Goal: Task Accomplishment & Management: Manage account settings

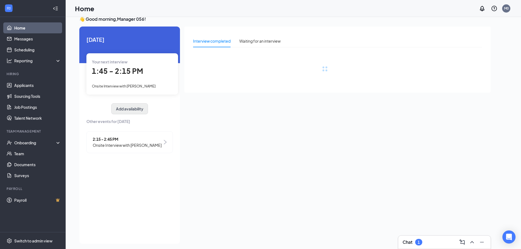
scroll to position [11, 0]
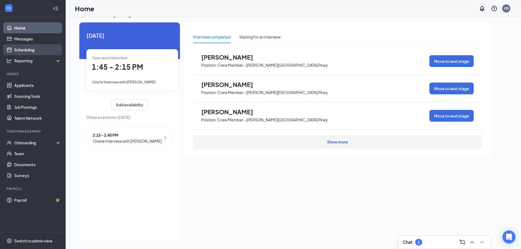
click at [25, 49] on link "Scheduling" at bounding box center [37, 49] width 47 height 11
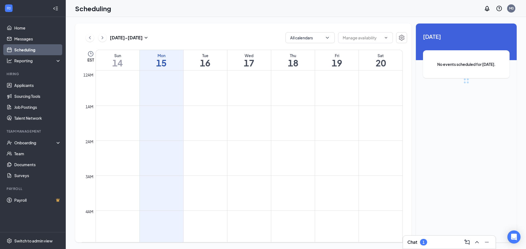
scroll to position [269, 0]
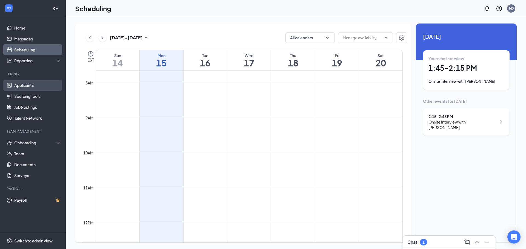
click at [28, 87] on link "Applicants" at bounding box center [37, 85] width 47 height 11
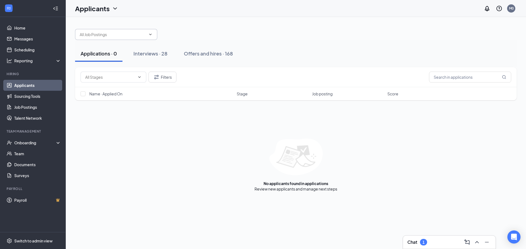
click at [107, 30] on span at bounding box center [116, 34] width 82 height 11
click at [214, 55] on div "Offers and hires · 168" at bounding box center [208, 53] width 49 height 7
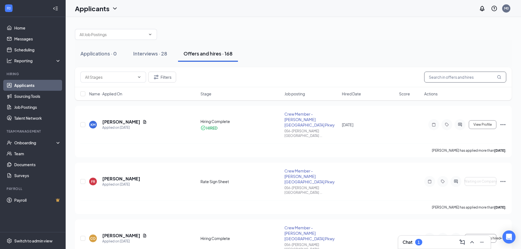
click at [448, 77] on input "text" at bounding box center [466, 77] width 82 height 11
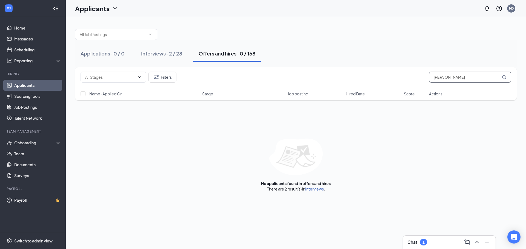
type input "[PERSON_NAME]"
click at [318, 190] on link "Interviews" at bounding box center [314, 189] width 19 height 5
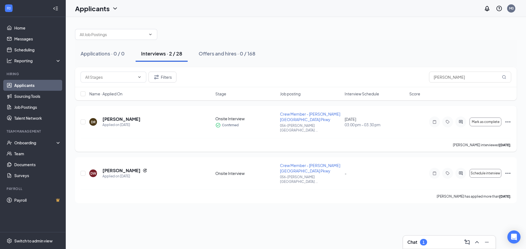
click at [507, 120] on icon "Ellipses" at bounding box center [507, 122] width 7 height 7
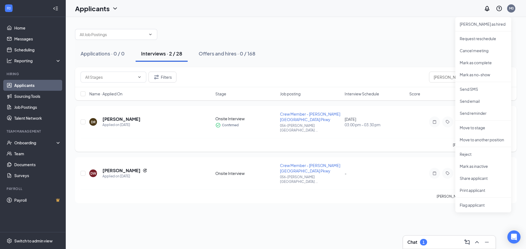
click at [425, 139] on div "David Richardson interviewed 3 days ago ." at bounding box center [295, 145] width 430 height 14
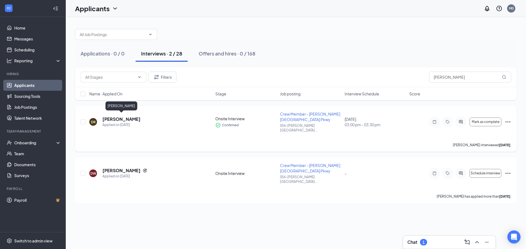
click at [116, 116] on h5 "[PERSON_NAME]" at bounding box center [121, 119] width 38 height 6
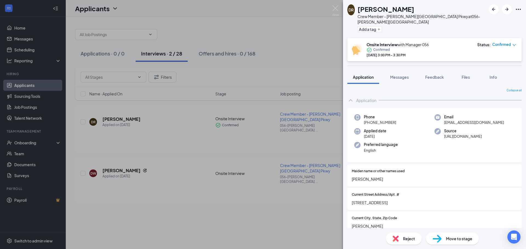
click at [323, 31] on div "DR [PERSON_NAME] Crew Member - [PERSON_NAME][GEOGRAPHIC_DATA] Pkwy at 056-[PERS…" at bounding box center [263, 124] width 526 height 249
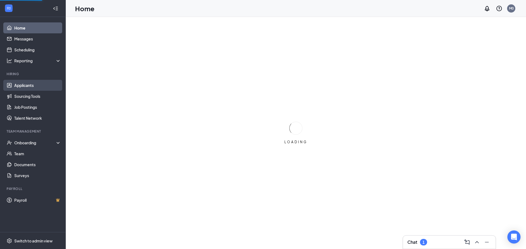
click at [21, 87] on link "Applicants" at bounding box center [37, 85] width 47 height 11
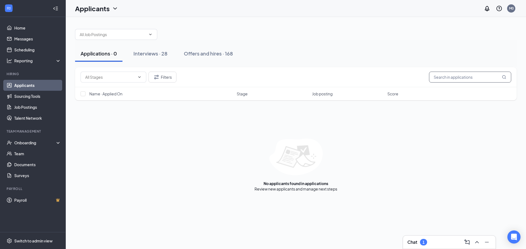
click at [454, 77] on input "text" at bounding box center [470, 77] width 82 height 11
type input "[PERSON_NAME]"
drag, startPoint x: 223, startPoint y: 48, endPoint x: 223, endPoint y: 52, distance: 3.6
click at [223, 50] on button "Offers and hires · 0 / 168" at bounding box center [227, 53] width 68 height 16
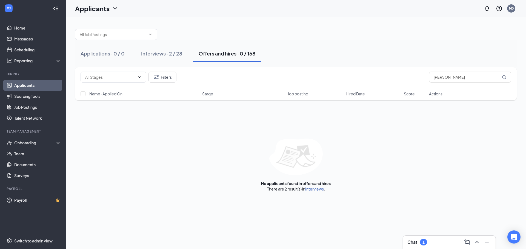
click at [315, 189] on link "Interviews" at bounding box center [314, 189] width 19 height 5
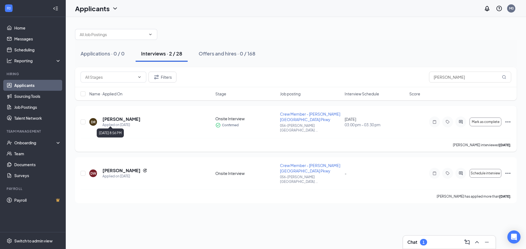
click at [117, 122] on div "Applied on [DATE]" at bounding box center [121, 124] width 38 height 5
click at [119, 116] on h5 "[PERSON_NAME]" at bounding box center [121, 119] width 38 height 6
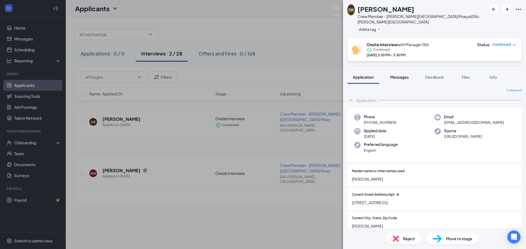
drag, startPoint x: 402, startPoint y: 76, endPoint x: 439, endPoint y: 64, distance: 39.0
click at [404, 74] on button "Messages" at bounding box center [399, 77] width 30 height 14
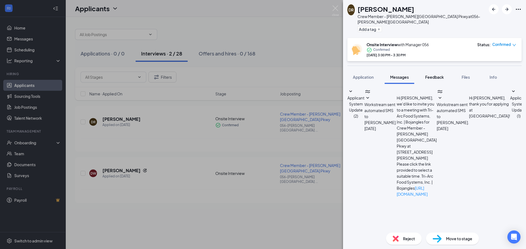
scroll to position [71, 0]
drag, startPoint x: 435, startPoint y: 70, endPoint x: 443, endPoint y: 70, distance: 7.7
click at [438, 75] on span "Feedback" at bounding box center [434, 77] width 19 height 5
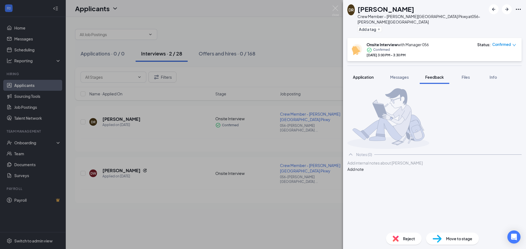
click at [365, 75] on span "Application" at bounding box center [363, 77] width 21 height 5
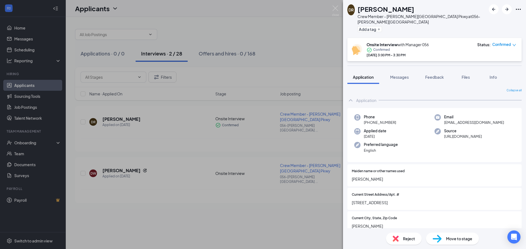
click at [517, 8] on icon "Ellipses" at bounding box center [518, 9] width 7 height 7
click at [519, 8] on icon "Ellipses" at bounding box center [518, 9] width 7 height 7
drag, startPoint x: 518, startPoint y: 10, endPoint x: 501, endPoint y: 19, distance: 19.3
click at [518, 10] on icon "Ellipses" at bounding box center [517, 9] width 5 height 1
click at [480, 22] on link "View full application" at bounding box center [476, 19] width 35 height 6
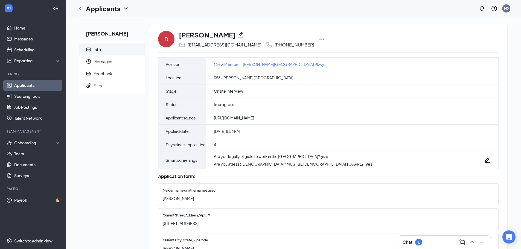
click at [319, 39] on icon "Ellipses" at bounding box center [322, 39] width 7 height 7
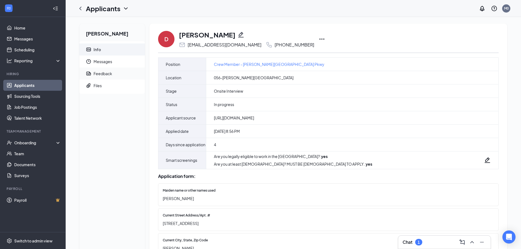
drag, startPoint x: 99, startPoint y: 77, endPoint x: 98, endPoint y: 74, distance: 3.2
click at [99, 77] on span "Feedback" at bounding box center [117, 74] width 47 height 12
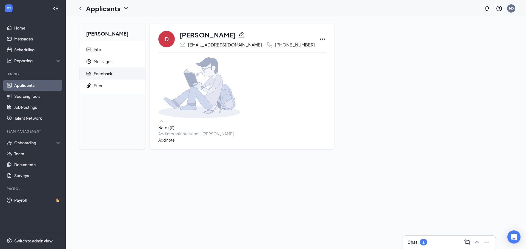
drag, startPoint x: 24, startPoint y: 87, endPoint x: 24, endPoint y: 83, distance: 3.6
click at [24, 86] on link "Applicants" at bounding box center [37, 85] width 47 height 11
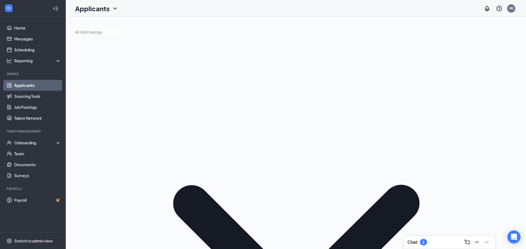
type input "[PERSON_NAME]"
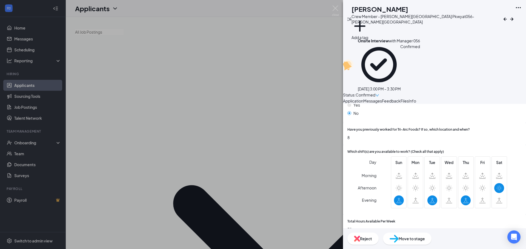
scroll to position [301, 0]
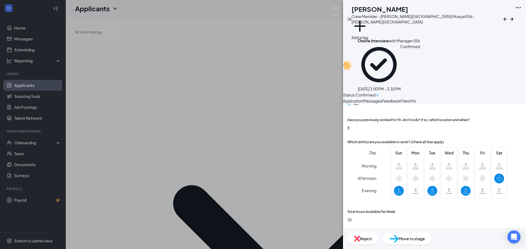
drag, startPoint x: 390, startPoint y: 12, endPoint x: 321, endPoint y: 4, distance: 69.3
click at [341, 8] on div "DR [PERSON_NAME] Crew Member - [PERSON_NAME][GEOGRAPHIC_DATA] Pkwy at 056-[PERS…" at bounding box center [263, 124] width 526 height 249
click at [335, 8] on img at bounding box center [335, 10] width 7 height 11
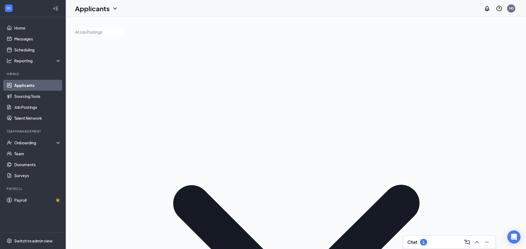
type input "D"
type input "a"
type input "ABRIYA"
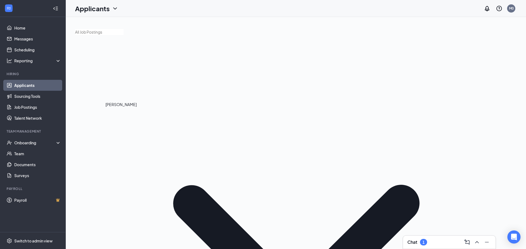
click at [127, 128] on div "[DATE] 5:14 PM" at bounding box center [117, 130] width 26 height 8
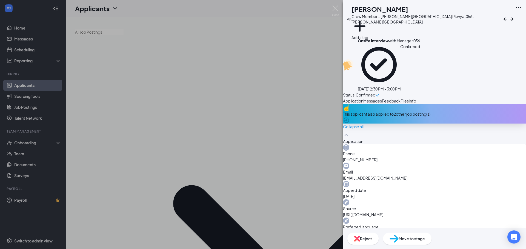
click at [382, 99] on span "Messages" at bounding box center [372, 101] width 19 height 5
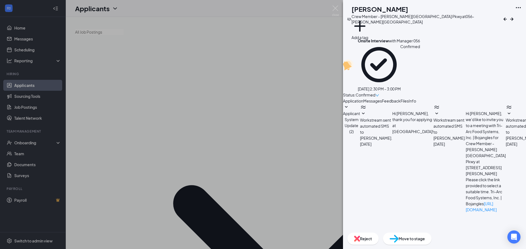
scroll to position [71, 0]
click at [400, 98] on button "Feedback" at bounding box center [391, 101] width 19 height 6
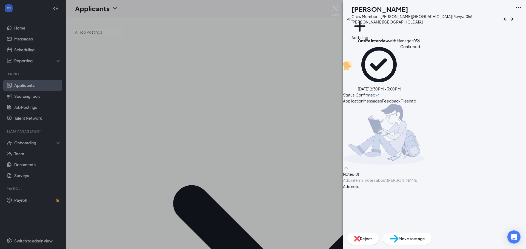
click at [400, 98] on button "Feedback" at bounding box center [391, 101] width 19 height 6
click at [408, 99] on span "Files" at bounding box center [404, 101] width 8 height 5
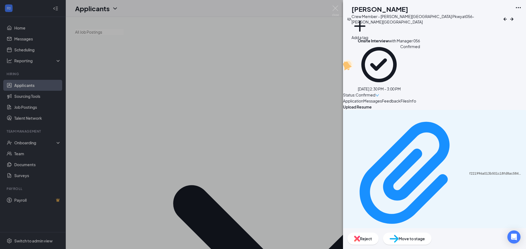
click at [416, 98] on button "Info" at bounding box center [411, 101] width 7 height 6
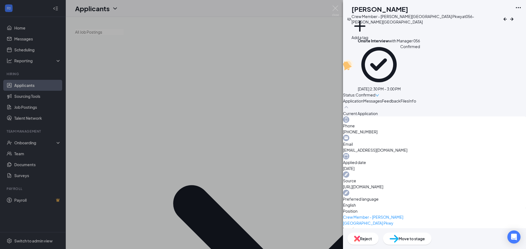
click at [408, 98] on button "Files" at bounding box center [404, 101] width 8 height 6
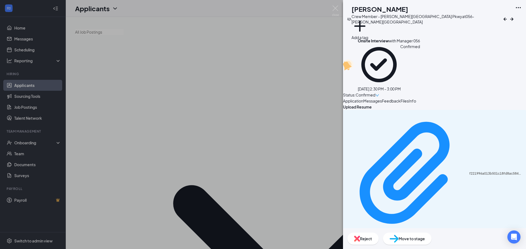
click at [400, 98] on button "Feedback" at bounding box center [391, 101] width 19 height 6
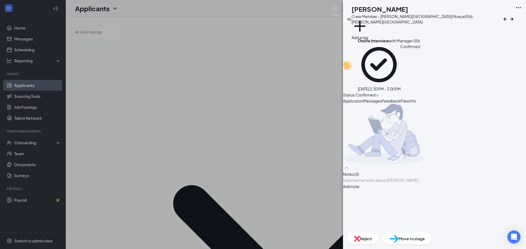
click at [408, 98] on button "Files" at bounding box center [404, 101] width 8 height 6
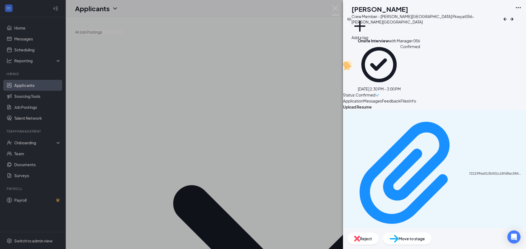
click at [382, 99] on span "Messages" at bounding box center [372, 101] width 19 height 5
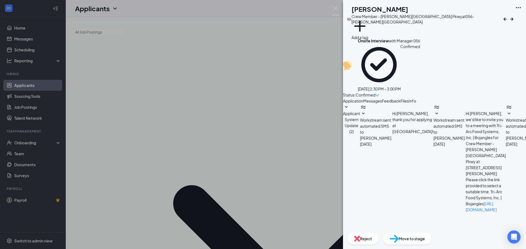
scroll to position [51, 0]
click at [362, 99] on span "Application" at bounding box center [353, 101] width 20 height 5
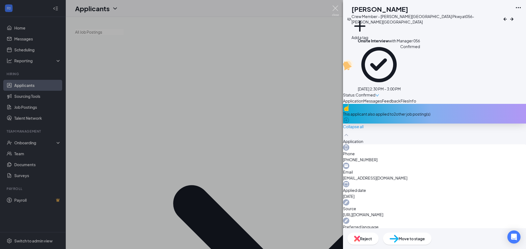
click at [334, 7] on img at bounding box center [335, 10] width 7 height 11
